Goal: Navigation & Orientation: Find specific page/section

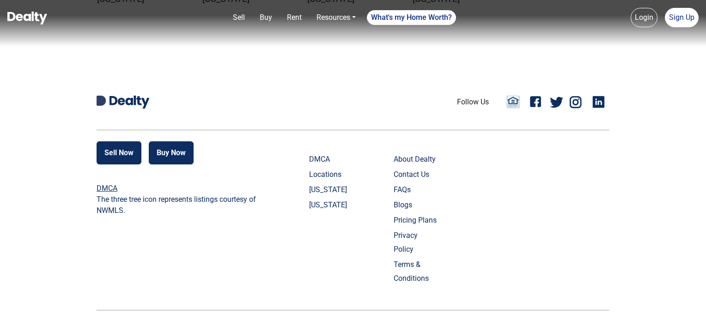
scroll to position [2093, 0]
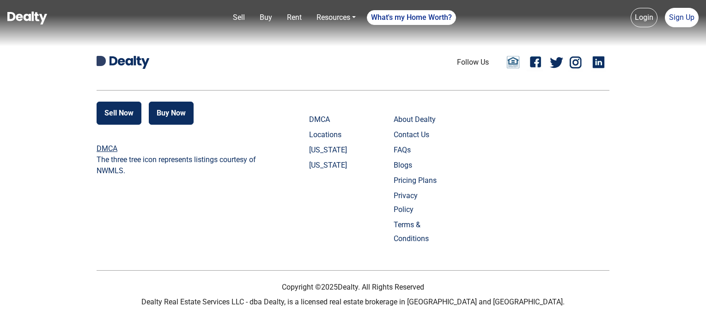
click at [412, 166] on link "Blogs" at bounding box center [417, 165] width 46 height 14
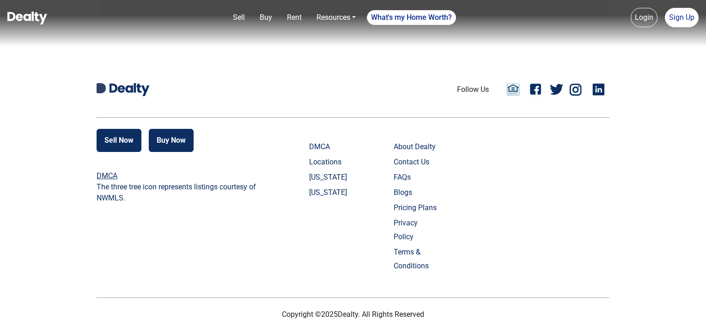
scroll to position [810, 0]
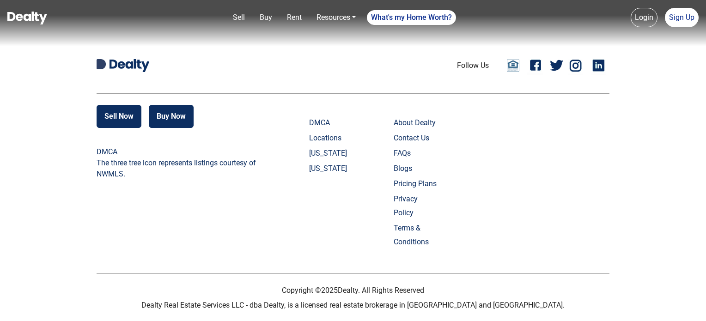
click at [404, 169] on link "Blogs" at bounding box center [417, 169] width 46 height 14
